Goal: Transaction & Acquisition: Purchase product/service

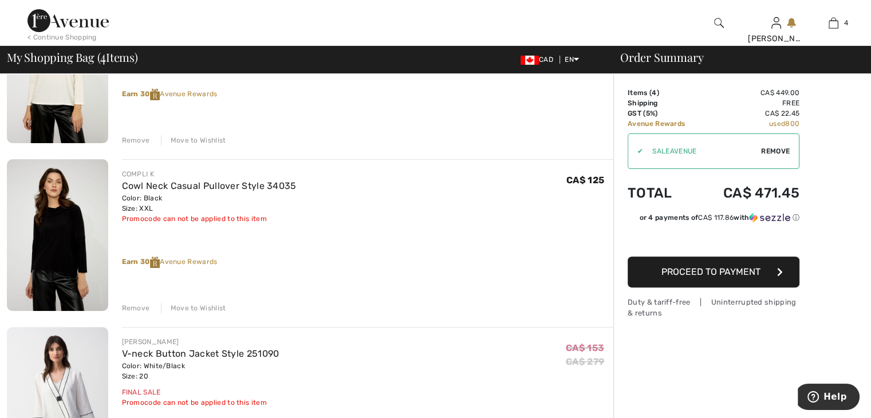
scroll to position [401, 0]
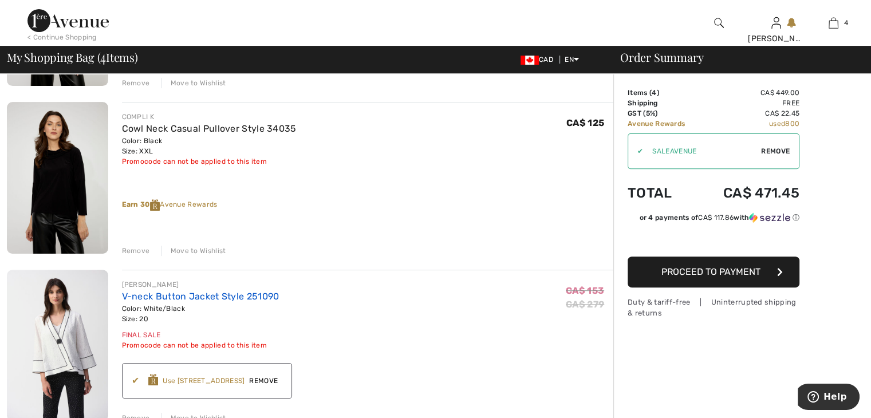
click at [163, 297] on link "V-neck Button Jacket Style 251090" at bounding box center [200, 296] width 157 height 11
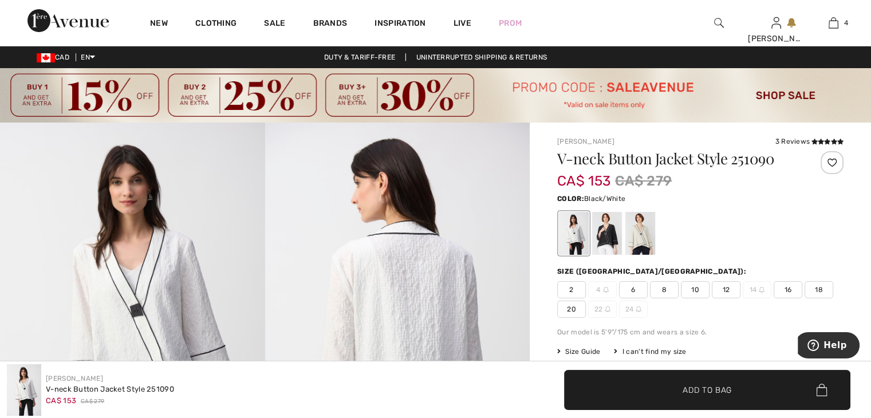
click at [604, 238] on div at bounding box center [607, 233] width 30 height 43
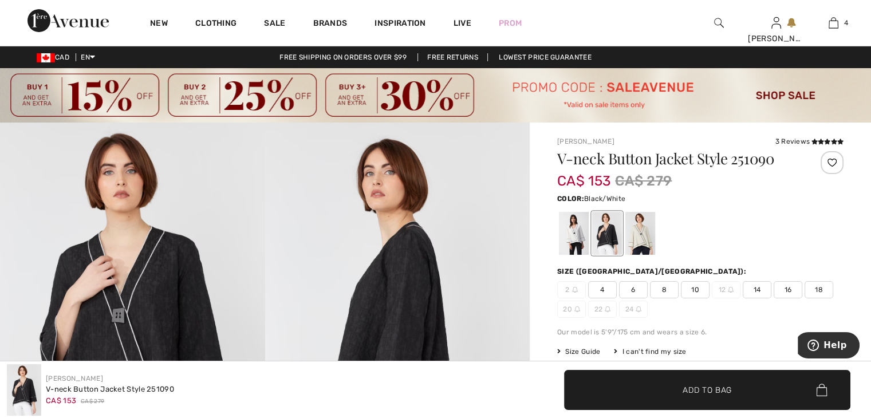
click at [815, 287] on span "18" at bounding box center [818, 289] width 29 height 17
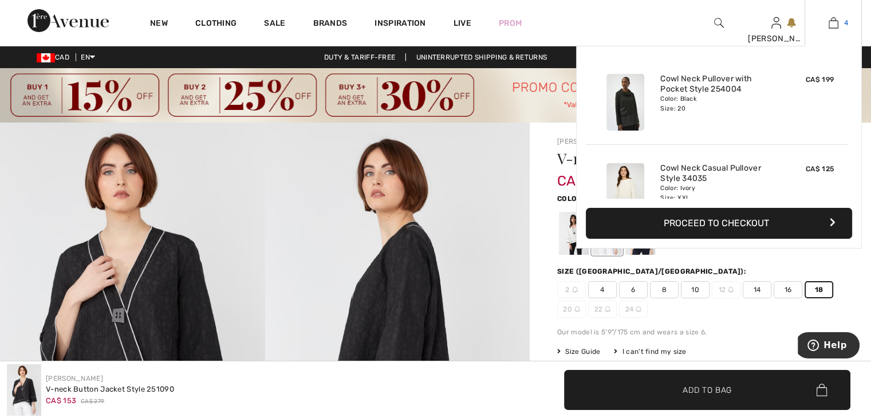
click at [831, 22] on img at bounding box center [833, 23] width 10 height 14
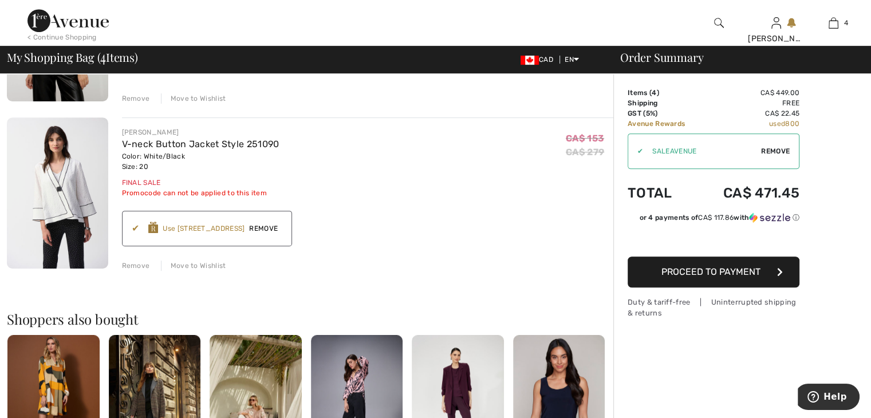
scroll to position [630, 0]
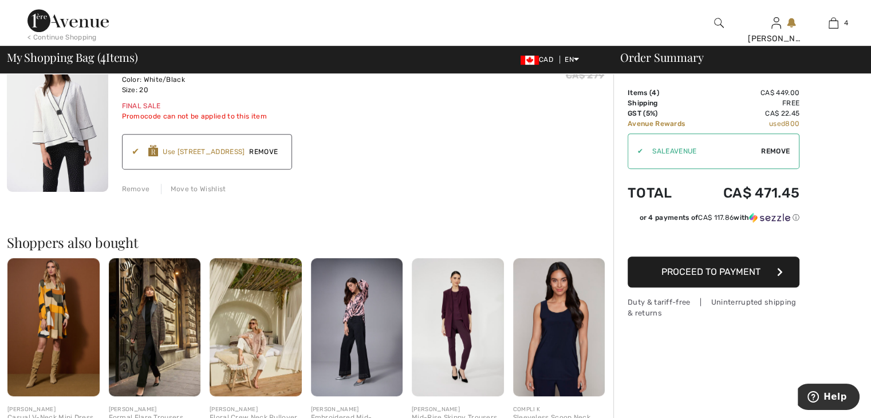
click at [362, 353] on img at bounding box center [357, 327] width 92 height 138
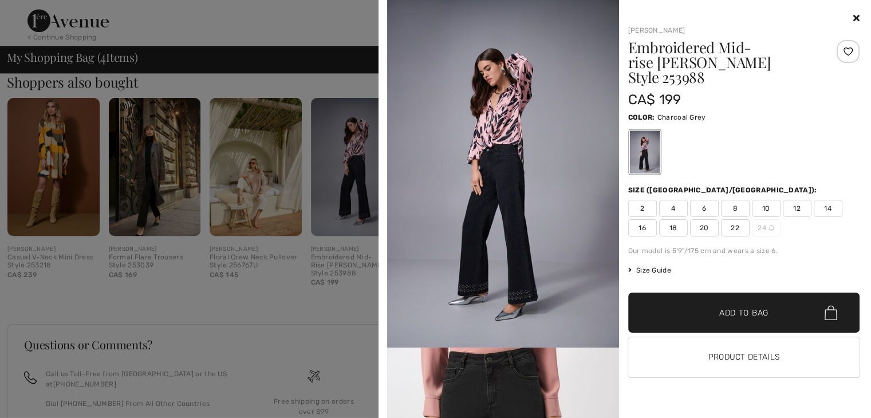
scroll to position [801, 0]
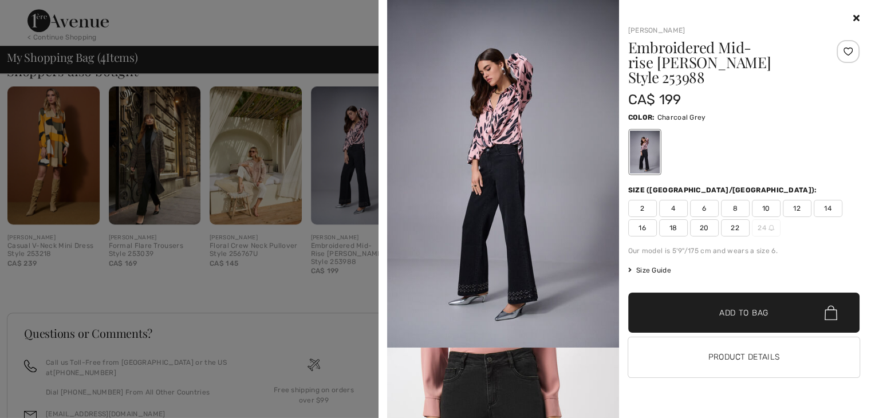
click at [853, 13] on icon at bounding box center [856, 17] width 6 height 9
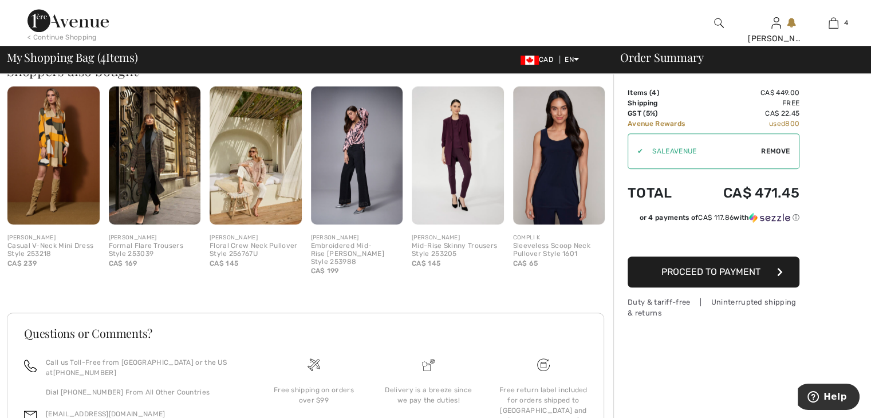
click at [357, 155] on img at bounding box center [357, 155] width 92 height 138
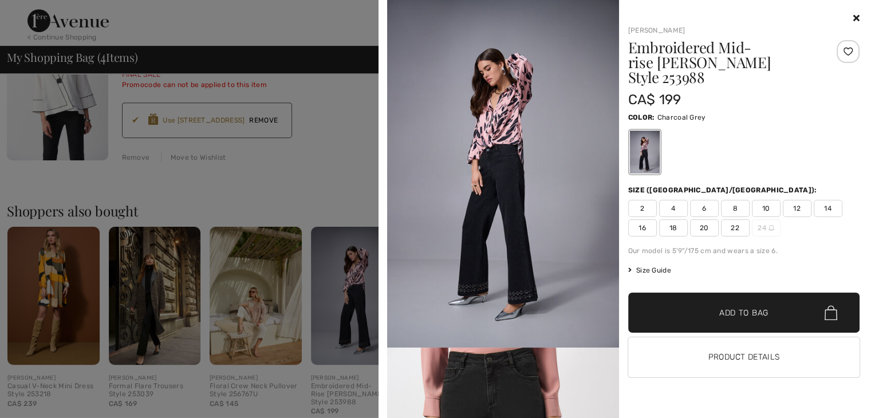
scroll to position [649, 0]
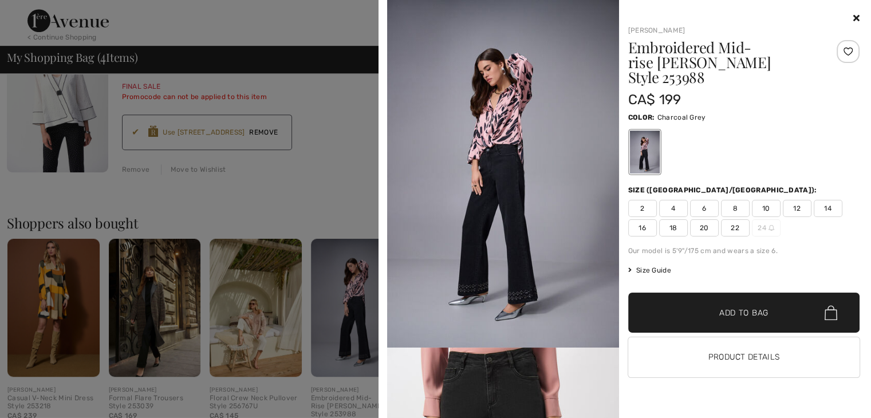
click at [855, 16] on icon at bounding box center [856, 17] width 6 height 9
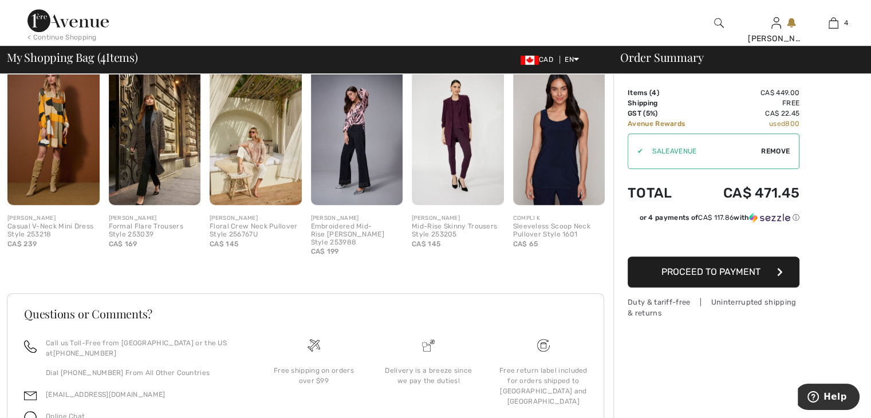
scroll to position [878, 0]
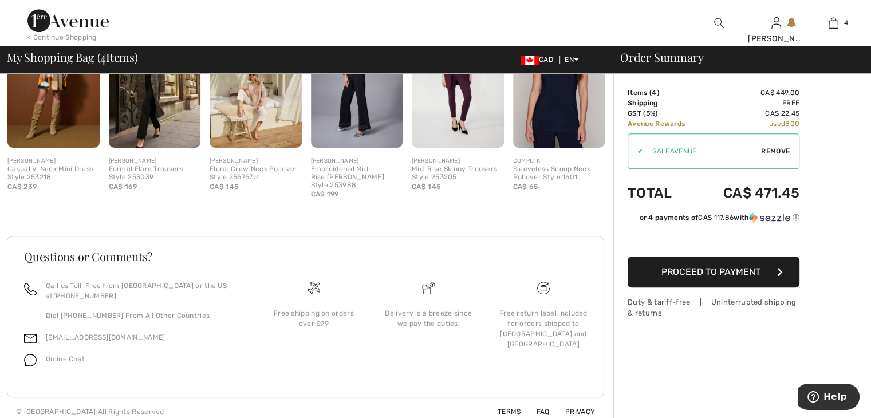
click at [35, 20] on img at bounding box center [67, 20] width 81 height 23
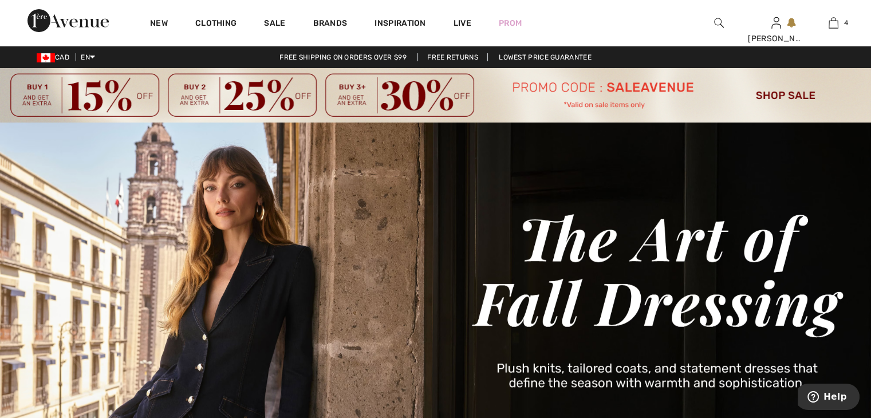
click at [761, 92] on img at bounding box center [435, 95] width 871 height 54
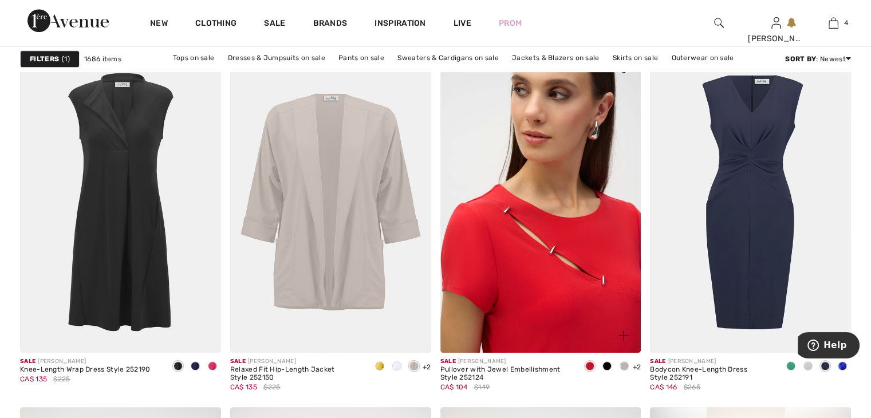
scroll to position [4866, 0]
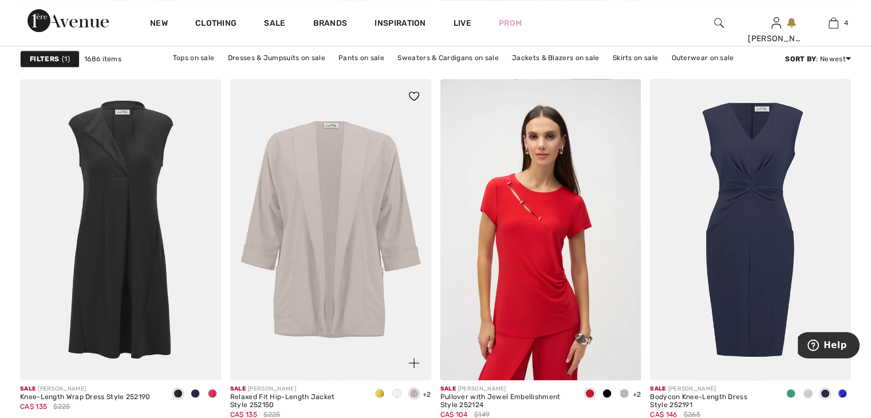
click at [378, 392] on span at bounding box center [379, 393] width 9 height 9
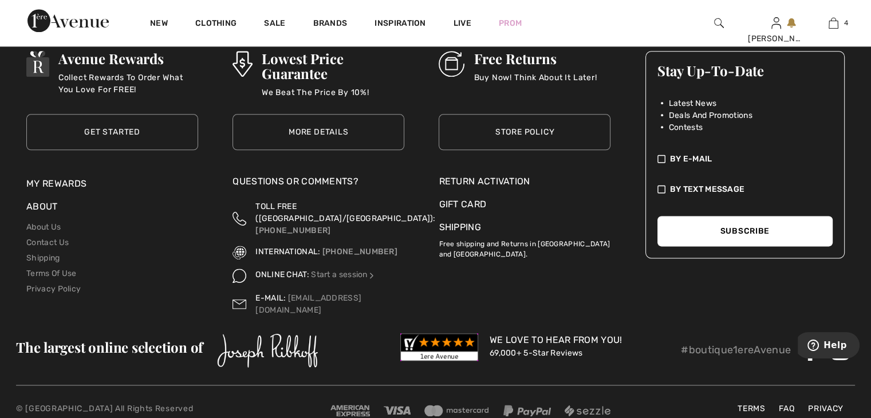
scroll to position [5788, 0]
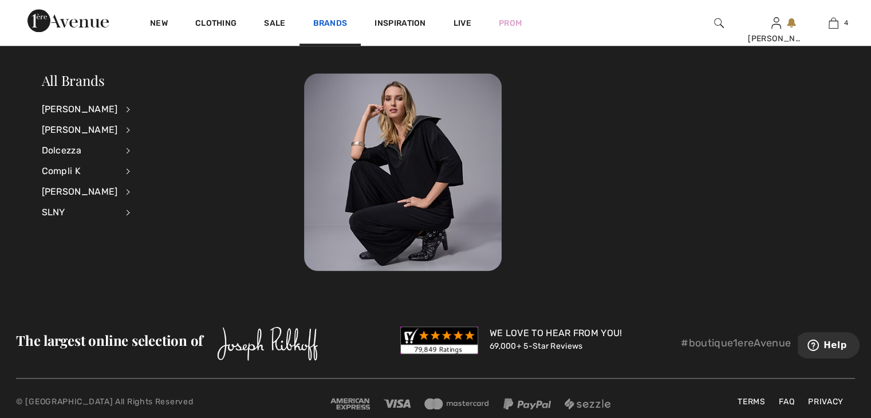
click at [322, 25] on link "Brands" at bounding box center [330, 24] width 34 height 12
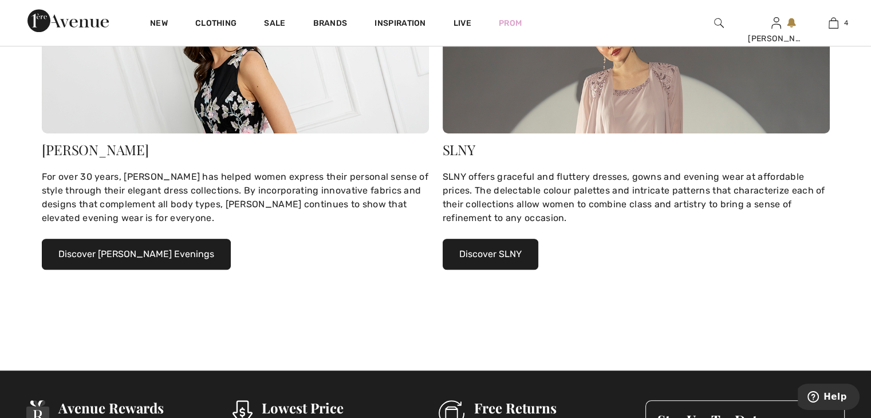
scroll to position [859, 0]
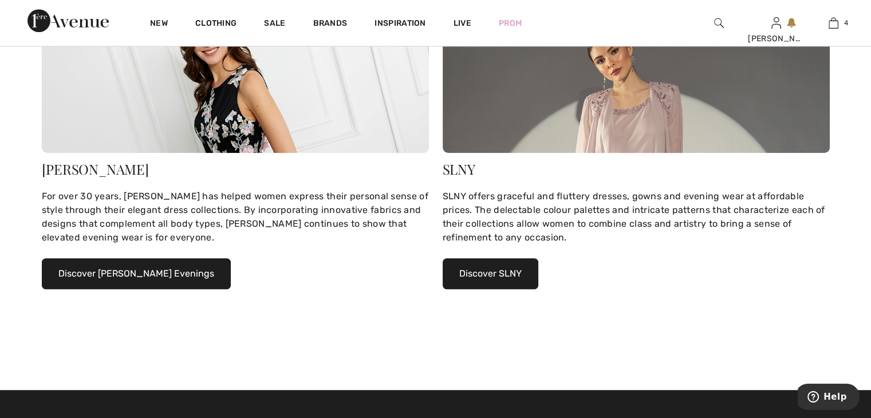
click at [453, 202] on div "SLNY offers graceful and fluttery dresses, gowns and evening wear at affordable…" at bounding box center [635, 216] width 387 height 55
click at [456, 270] on button "Discover SLNY" at bounding box center [490, 273] width 96 height 31
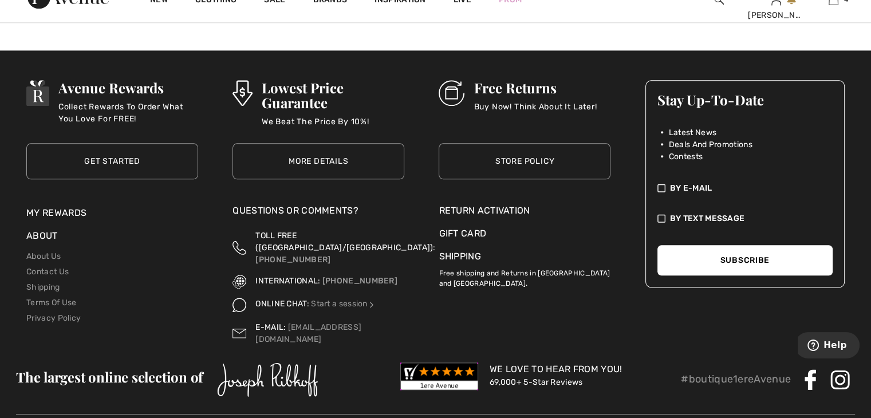
scroll to position [1331, 0]
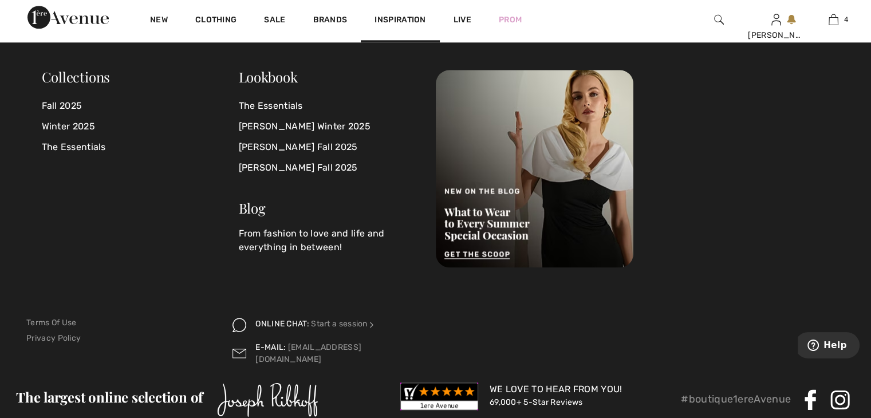
click at [380, 19] on span "Inspiration" at bounding box center [399, 21] width 51 height 12
click at [69, 106] on link "Fall 2025" at bounding box center [140, 106] width 197 height 21
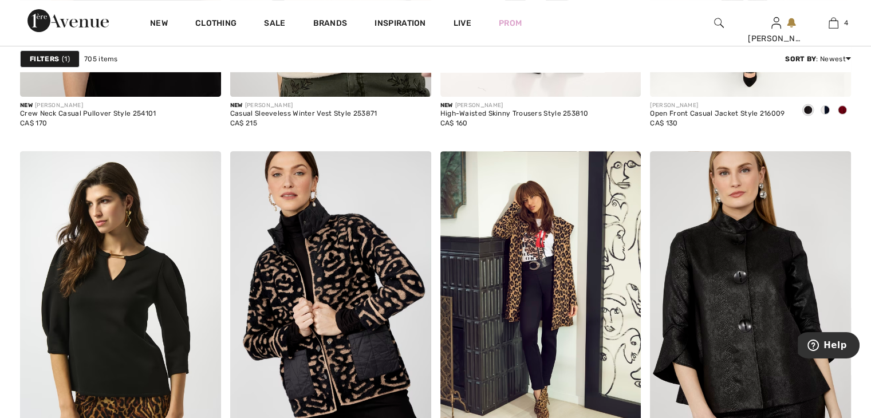
scroll to position [4808, 0]
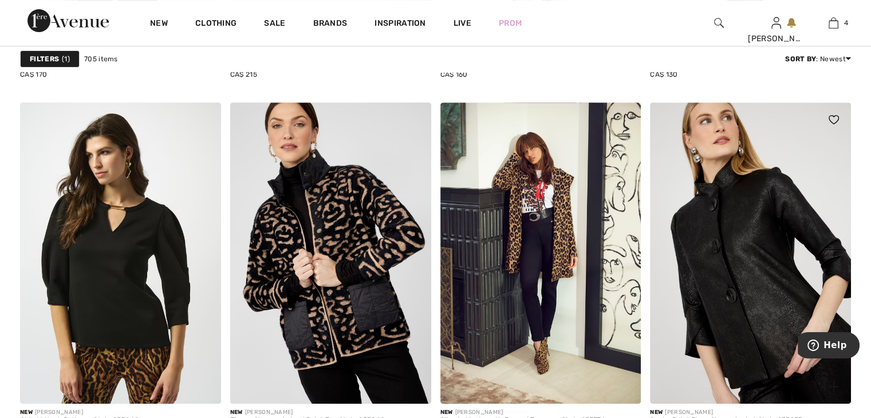
click at [656, 267] on img at bounding box center [750, 252] width 201 height 301
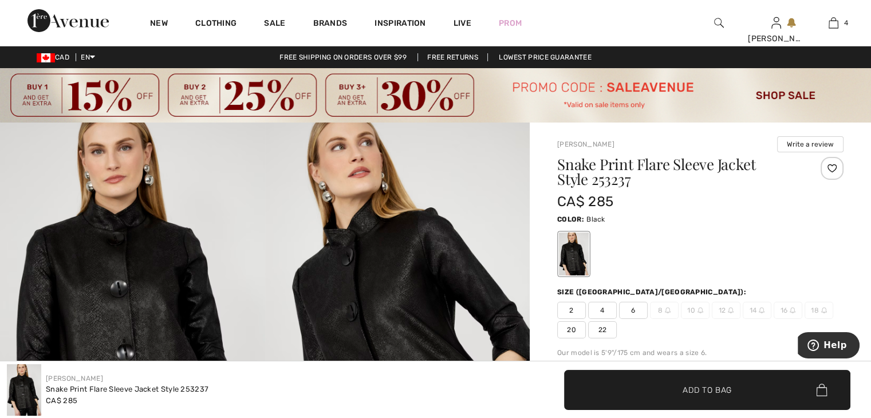
click at [572, 327] on span "20" at bounding box center [571, 329] width 29 height 17
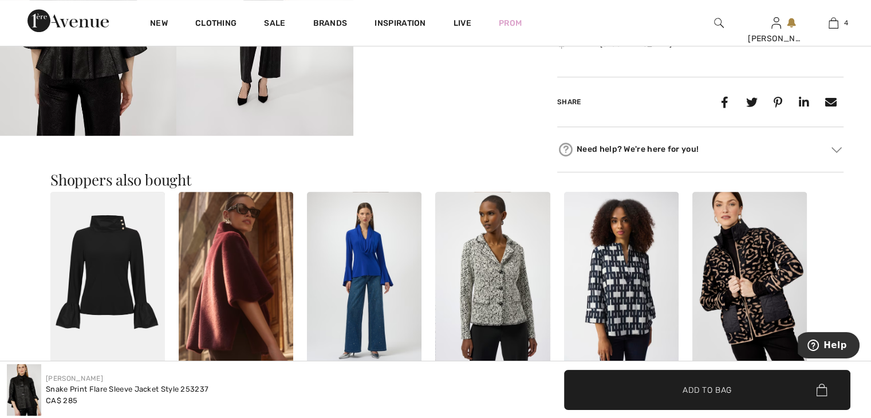
scroll to position [630, 0]
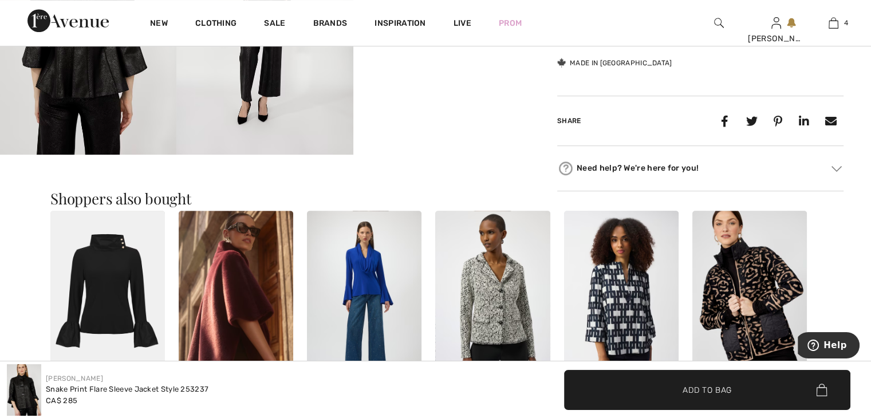
click at [366, 282] on img at bounding box center [364, 297] width 114 height 172
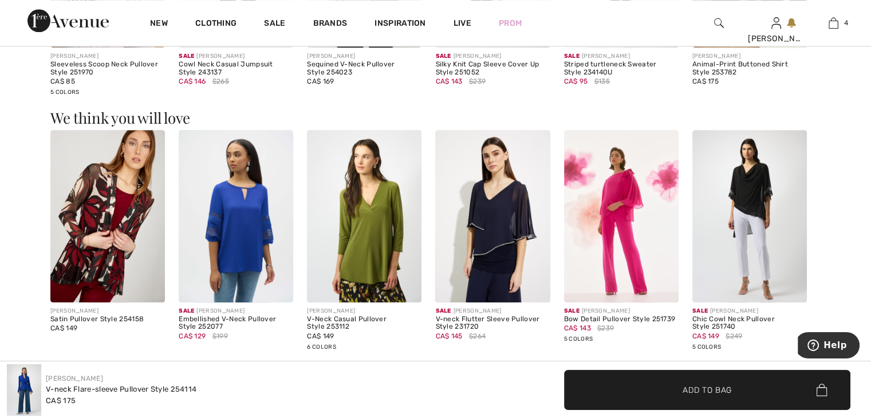
scroll to position [1259, 0]
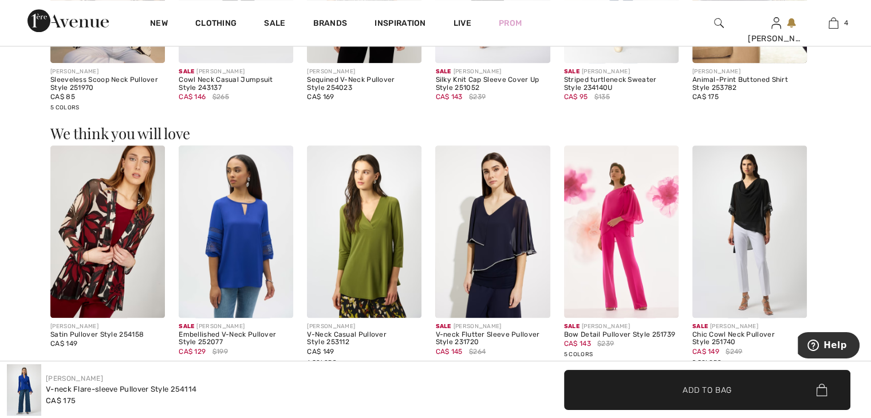
click at [130, 224] on img at bounding box center [107, 231] width 114 height 172
click at [129, 224] on img at bounding box center [107, 231] width 114 height 172
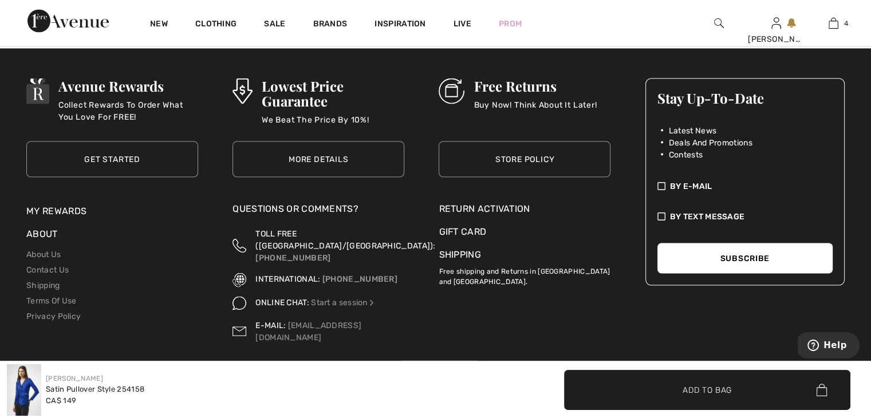
scroll to position [2189, 0]
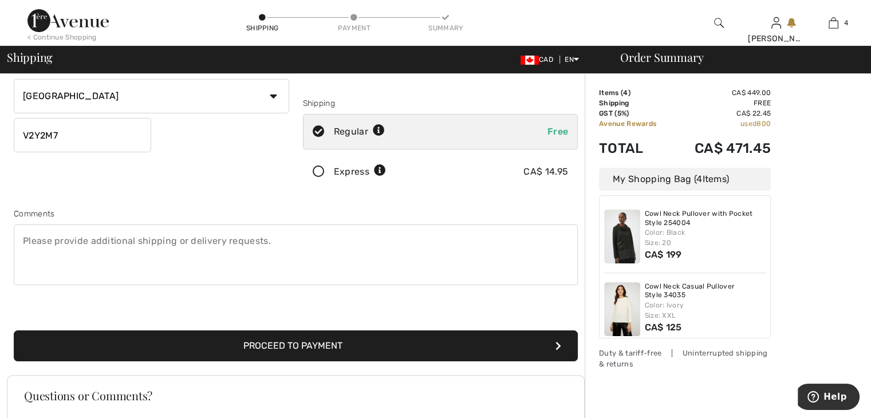
scroll to position [155, 0]
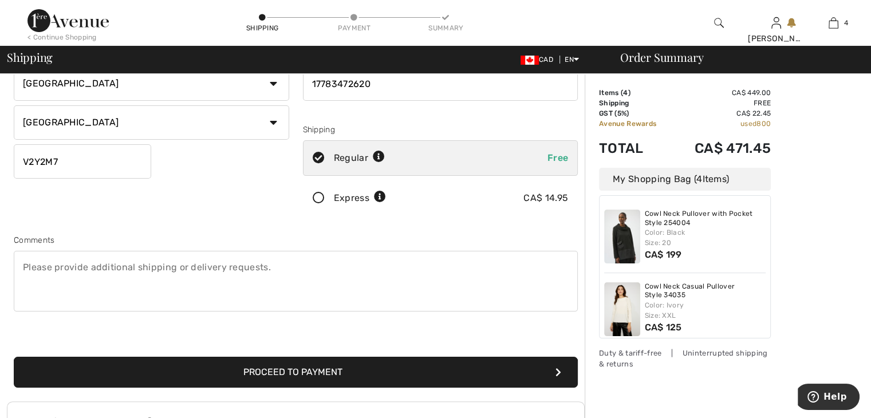
click at [622, 239] on img at bounding box center [622, 237] width 36 height 54
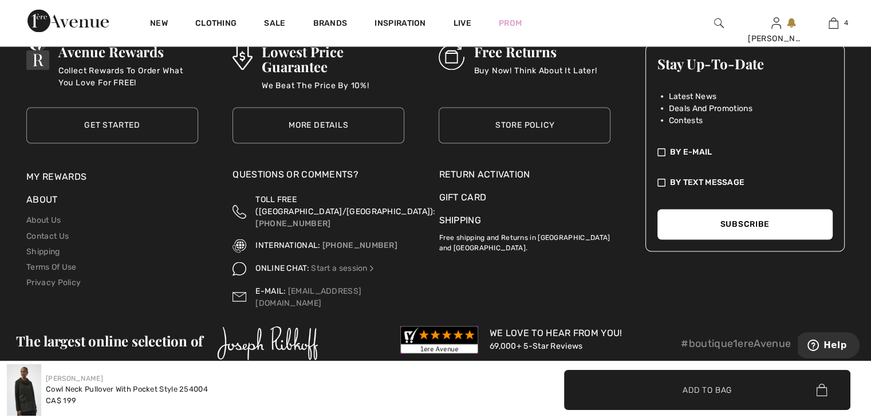
scroll to position [1946, 0]
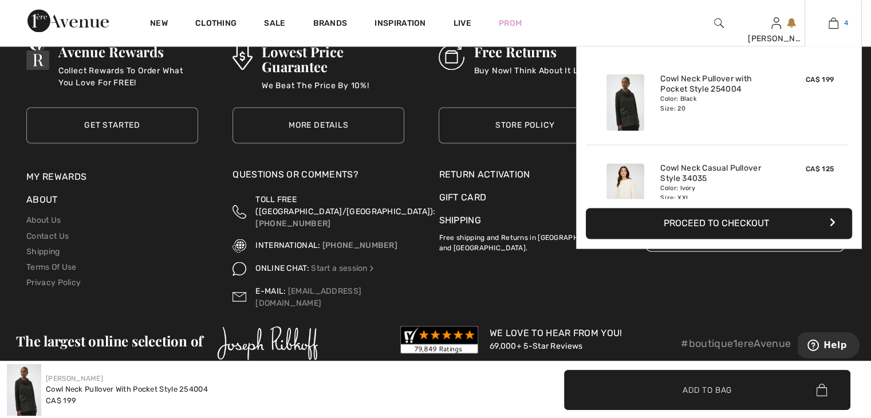
click at [833, 21] on img at bounding box center [833, 23] width 10 height 14
click at [825, 86] on div "CA$ 199" at bounding box center [807, 102] width 61 height 66
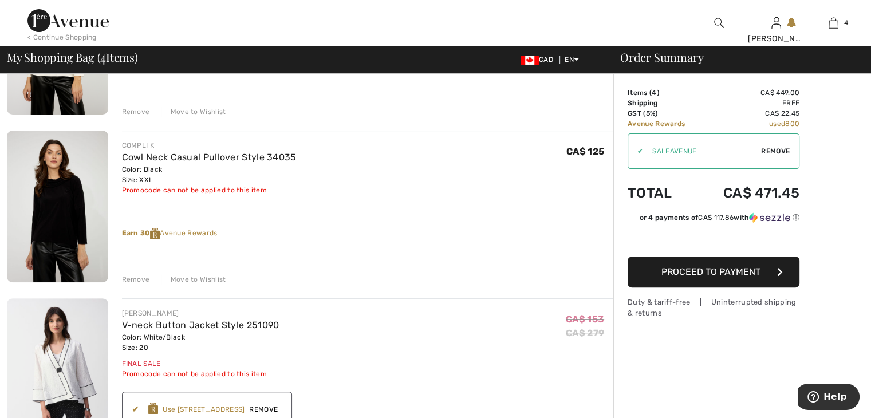
scroll to position [401, 0]
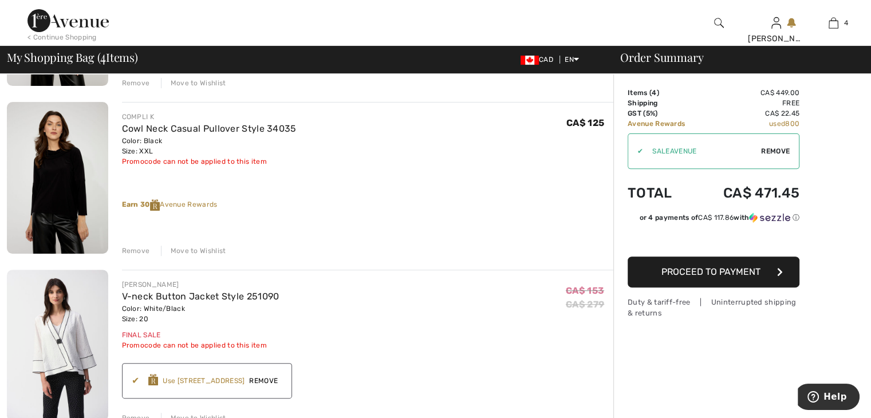
click at [133, 375] on div "✔" at bounding box center [140, 381] width 17 height 14
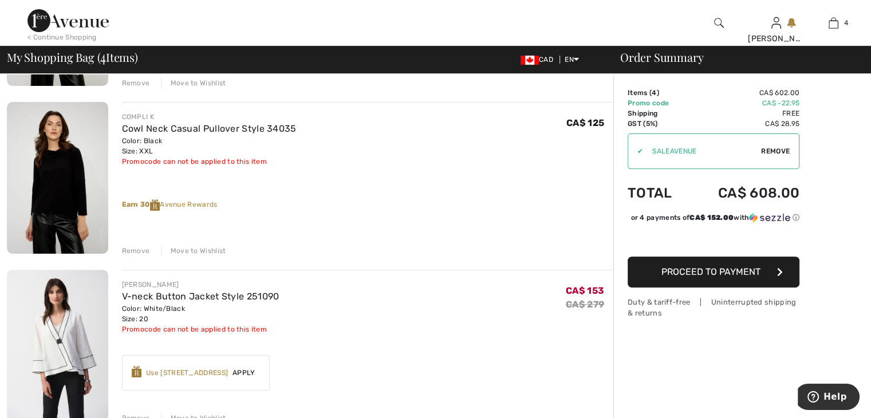
click at [136, 370] on img at bounding box center [137, 371] width 10 height 11
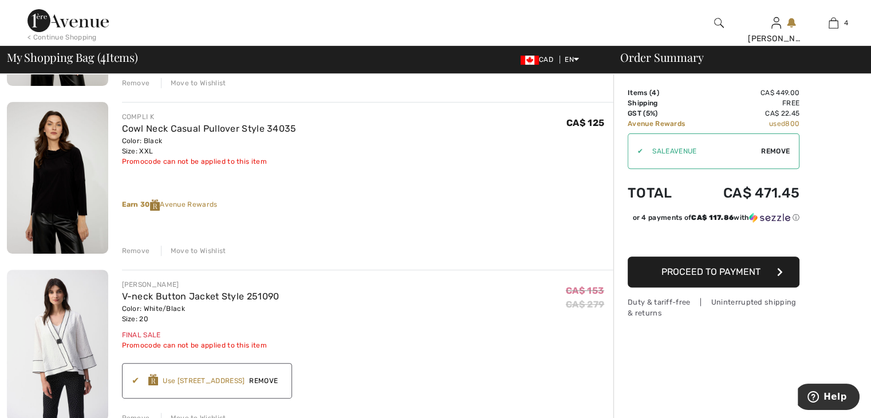
click at [769, 147] on span "Remove" at bounding box center [775, 151] width 29 height 10
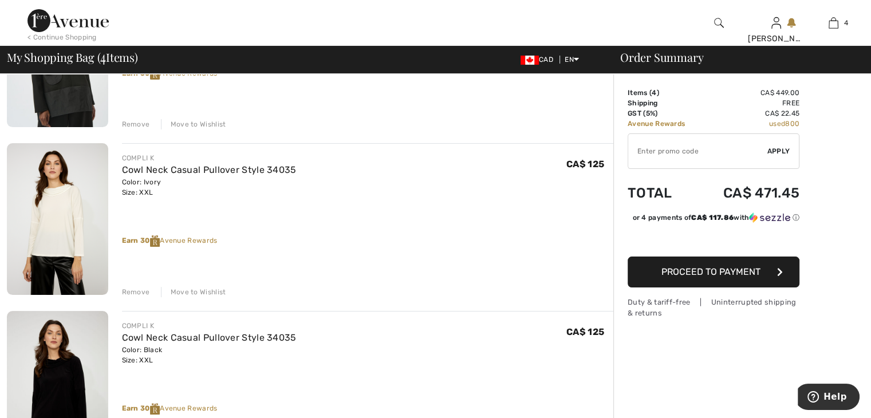
scroll to position [172, 0]
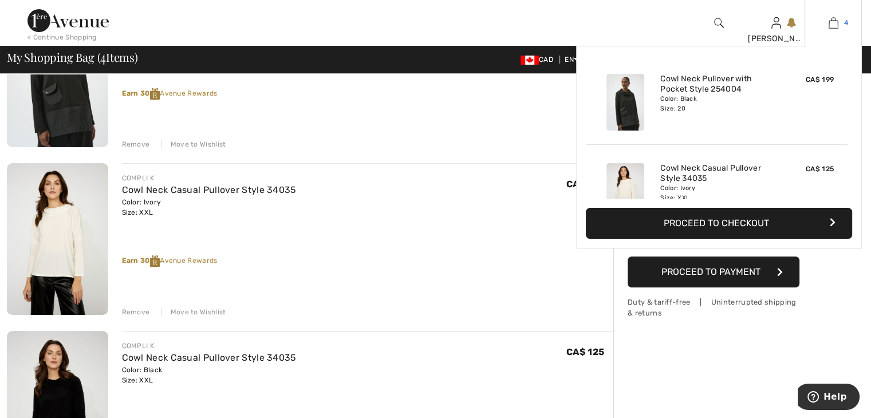
click at [832, 22] on img at bounding box center [833, 23] width 10 height 14
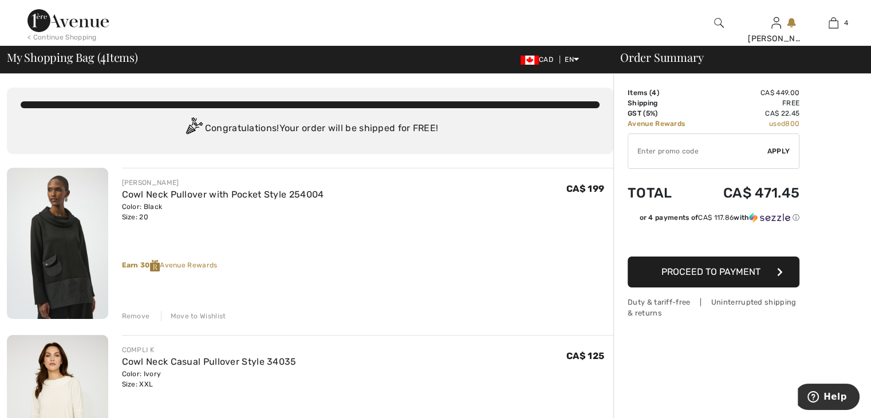
click at [590, 187] on span "CA$ 199" at bounding box center [585, 188] width 38 height 11
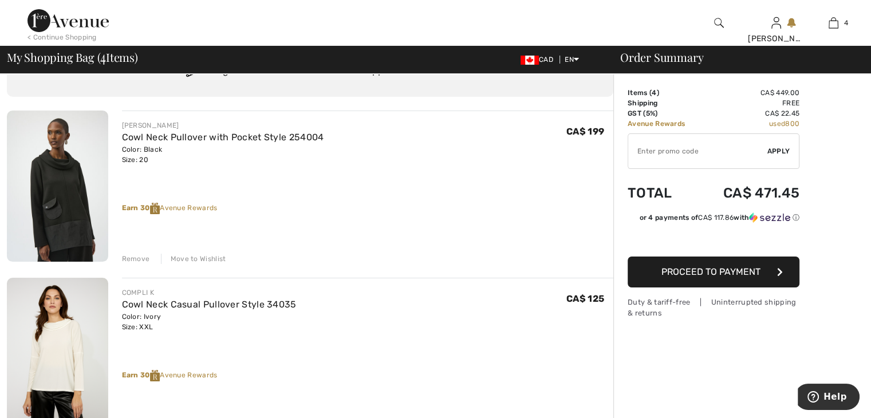
click at [632, 125] on td "Avenue Rewards" at bounding box center [664, 123] width 74 height 10
click at [637, 149] on input "TEXT" at bounding box center [697, 151] width 139 height 34
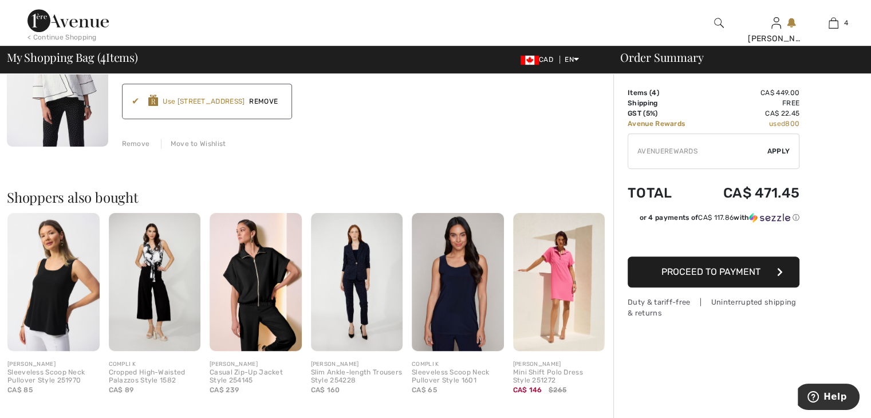
scroll to position [687, 0]
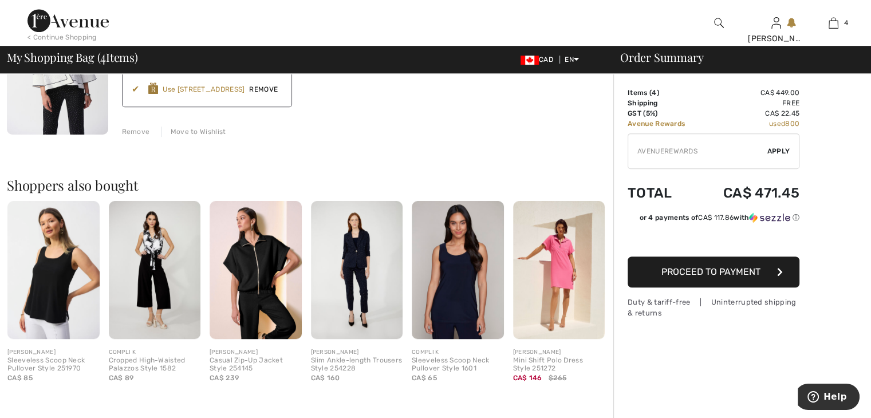
type input "AVENUEREWARDS"
